Goal: Information Seeking & Learning: Learn about a topic

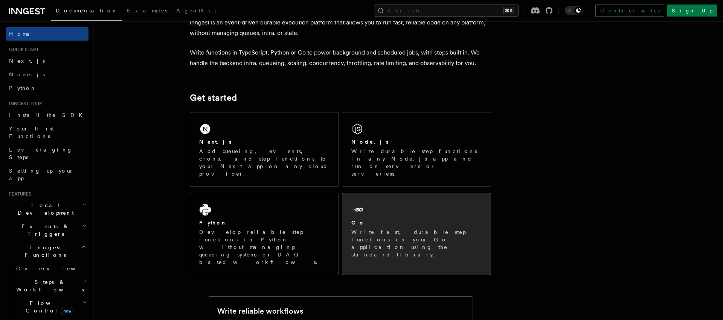
scroll to position [64, 0]
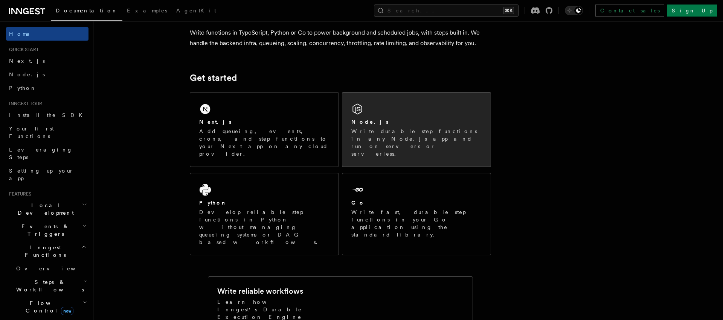
click at [396, 131] on p "Write durable step functions in any Node.js app and run on servers or serverles…" at bounding box center [416, 143] width 130 height 30
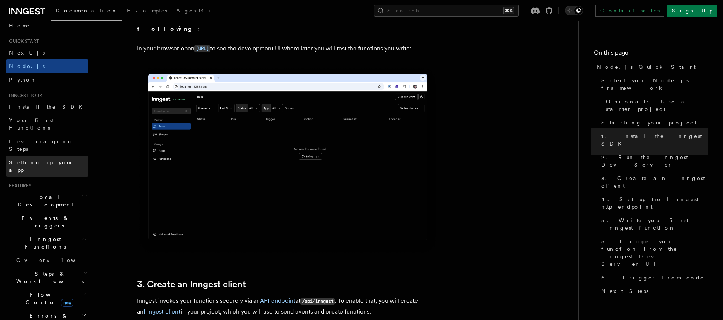
scroll to position [54, 0]
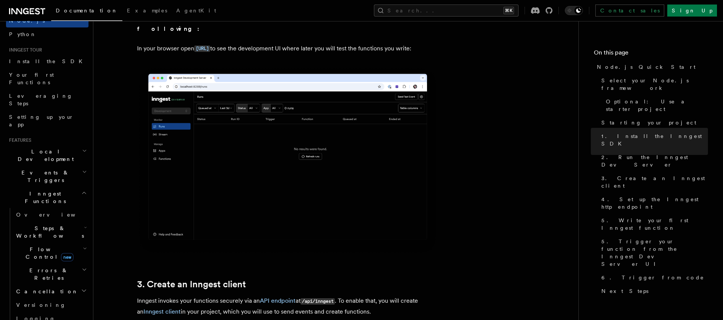
click at [82, 190] on icon "button" at bounding box center [84, 193] width 6 height 6
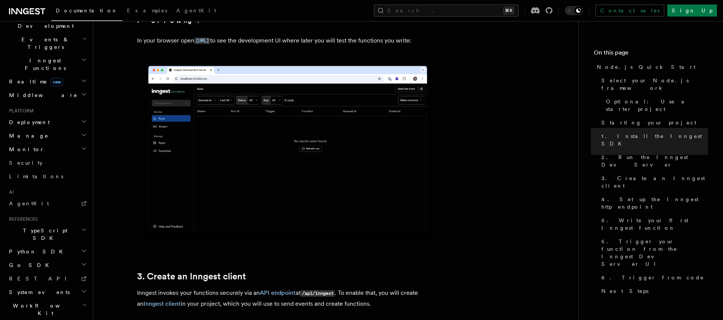
scroll to position [767, 0]
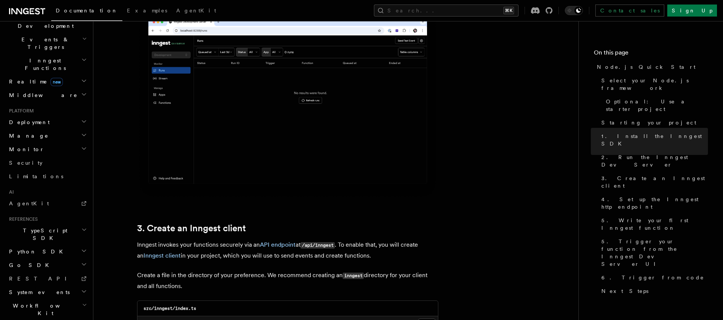
click at [41, 227] on span "TypeScript SDK" at bounding box center [43, 234] width 75 height 15
